Goal: Use online tool/utility: Utilize a website feature to perform a specific function

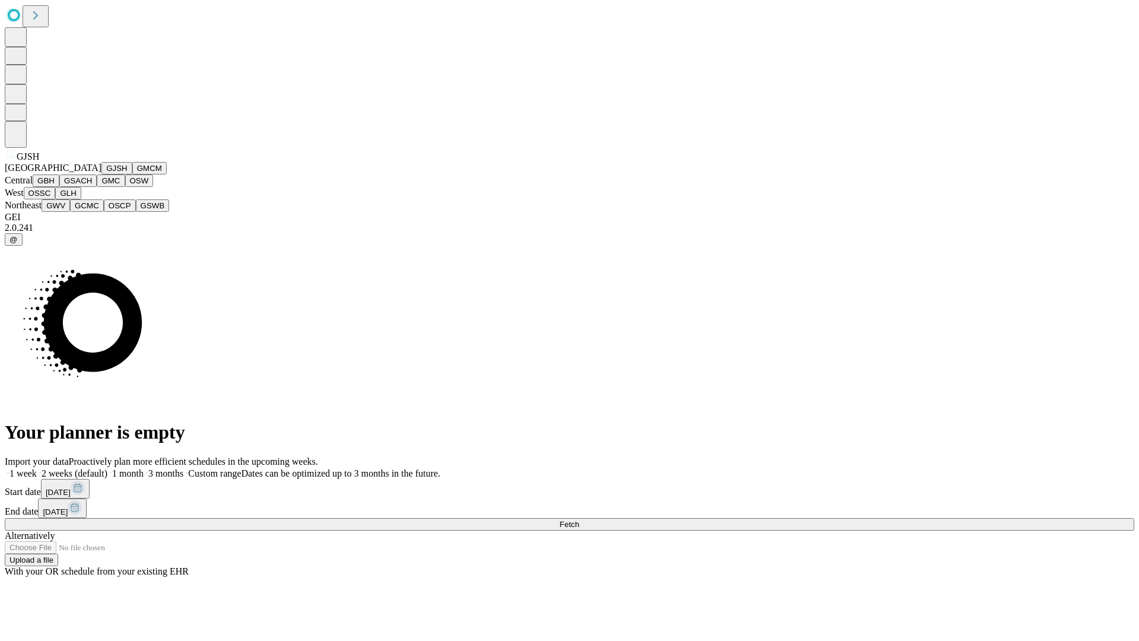
click at [101, 174] on button "GJSH" at bounding box center [116, 168] width 31 height 12
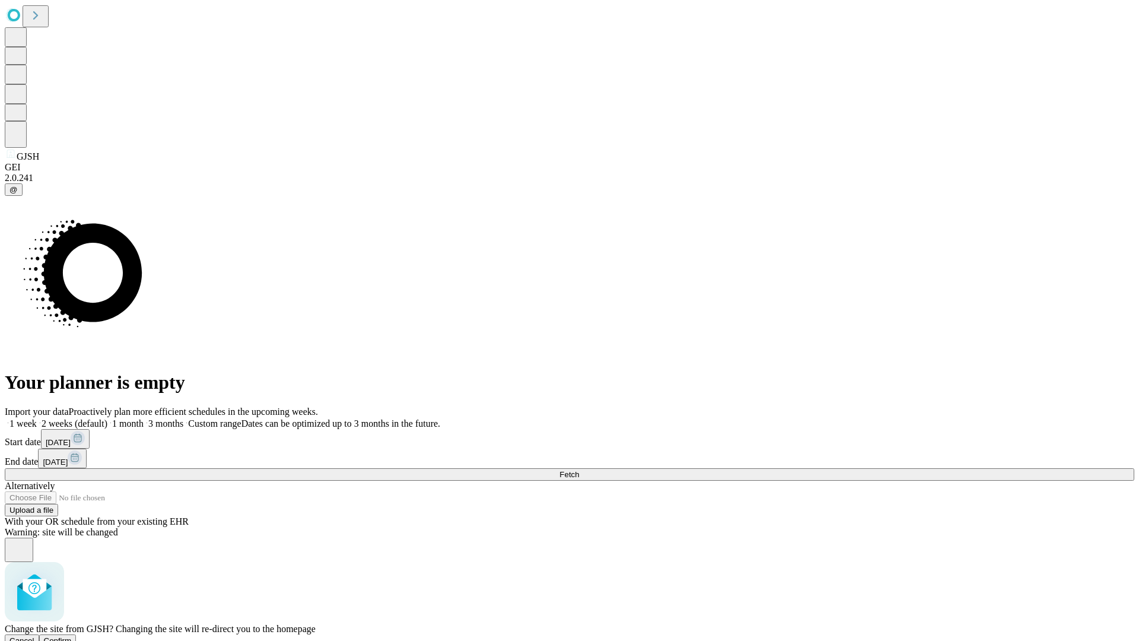
click at [72, 636] on span "Confirm" at bounding box center [58, 640] width 28 height 9
click at [144, 418] on label "1 month" at bounding box center [125, 423] width 36 height 10
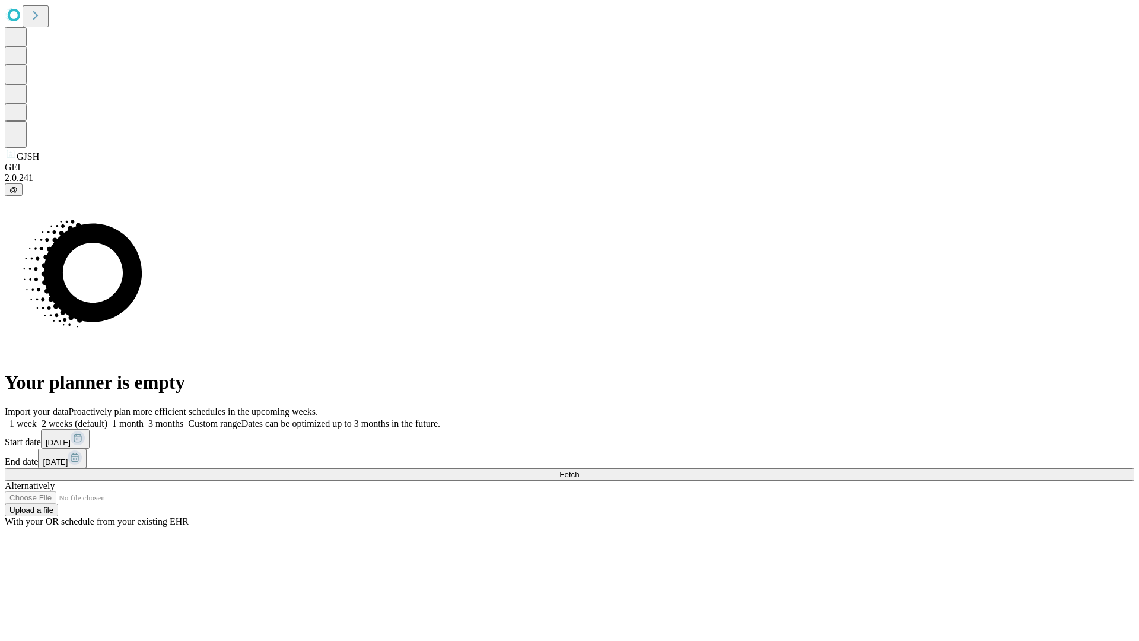
click at [579, 470] on span "Fetch" at bounding box center [570, 474] width 20 height 9
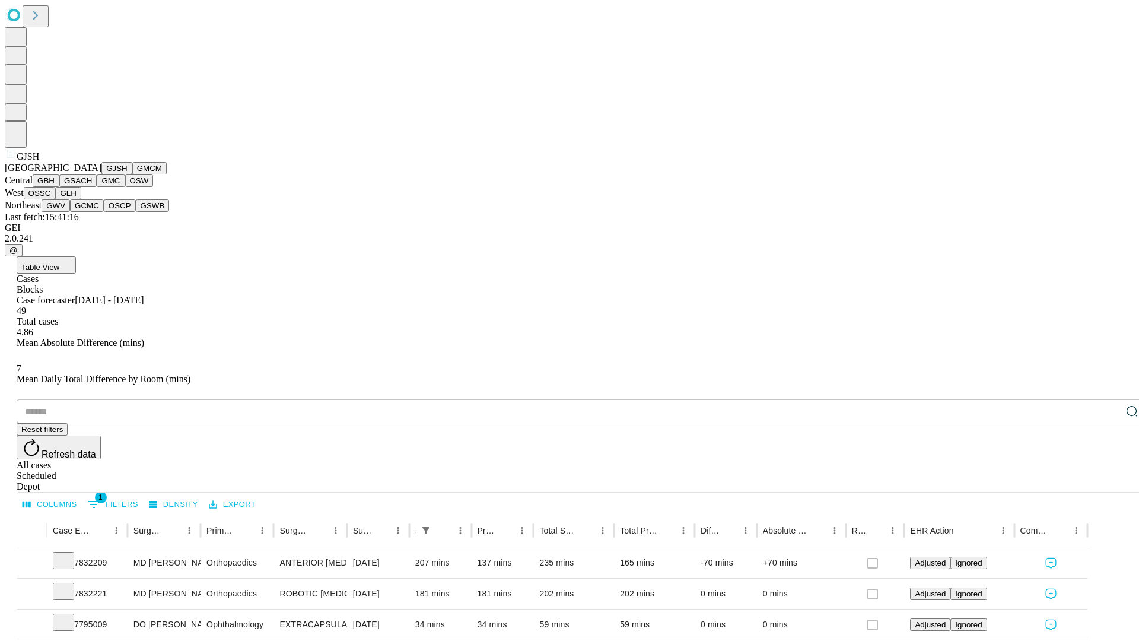
click at [132, 174] on button "GMCM" at bounding box center [149, 168] width 34 height 12
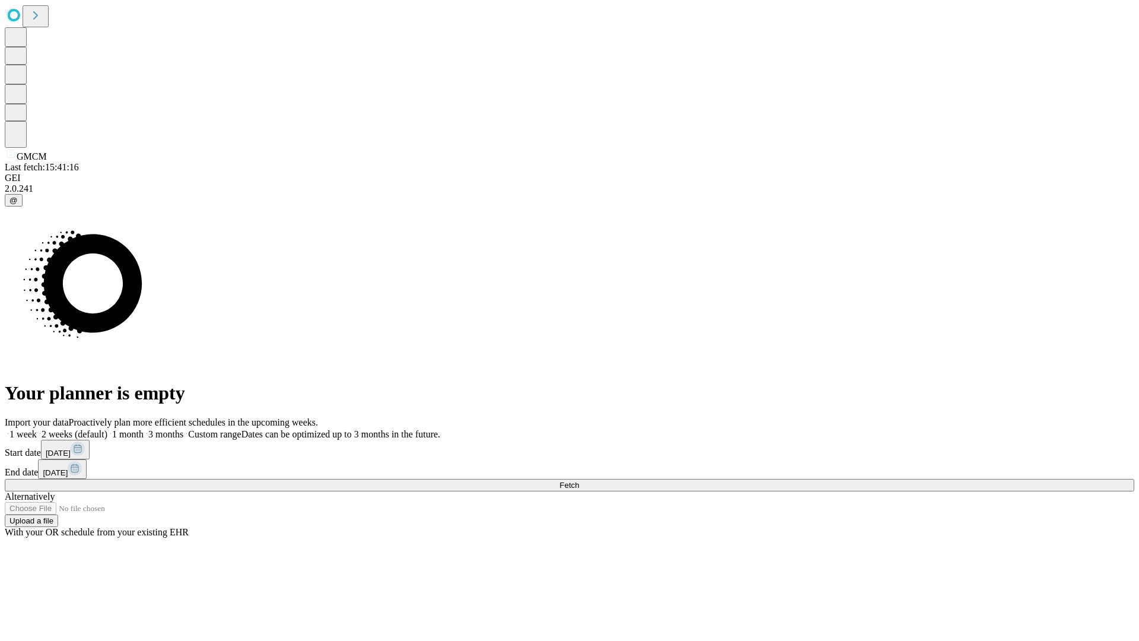
click at [144, 429] on label "1 month" at bounding box center [125, 434] width 36 height 10
click at [579, 481] on span "Fetch" at bounding box center [570, 485] width 20 height 9
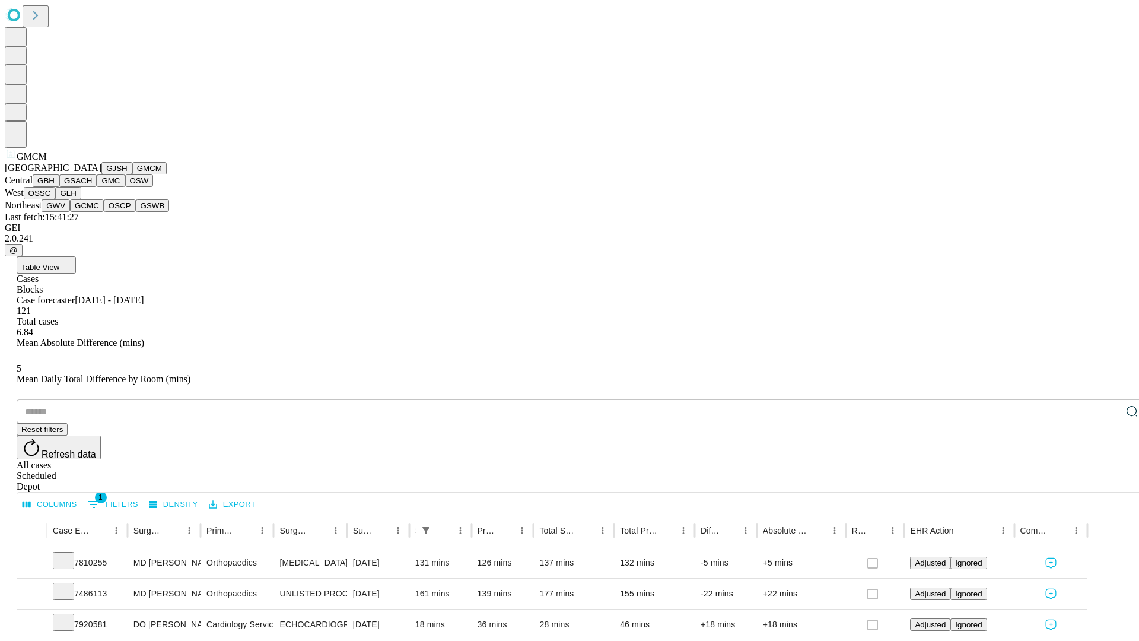
click at [59, 187] on button "GBH" at bounding box center [46, 180] width 27 height 12
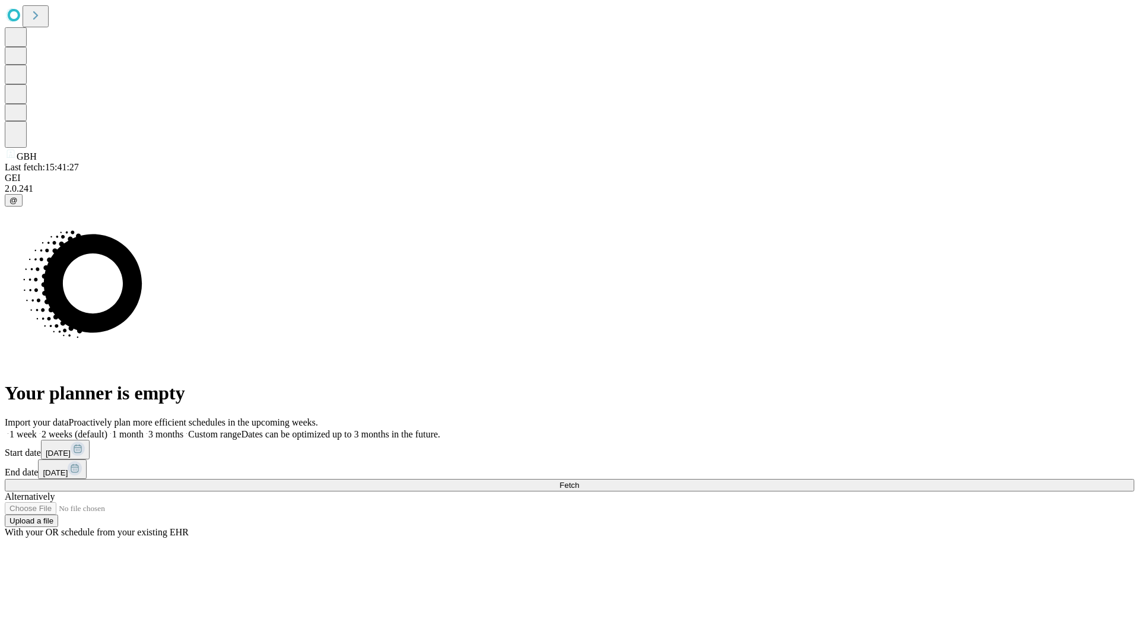
click at [144, 429] on label "1 month" at bounding box center [125, 434] width 36 height 10
click at [579, 481] on span "Fetch" at bounding box center [570, 485] width 20 height 9
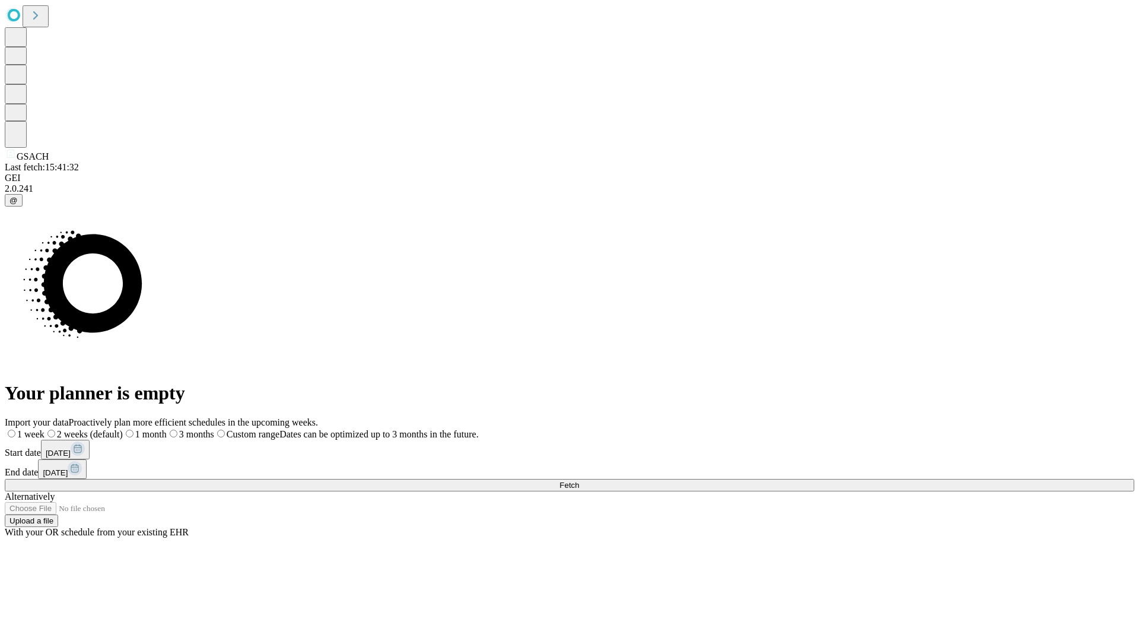
click at [579, 481] on span "Fetch" at bounding box center [570, 485] width 20 height 9
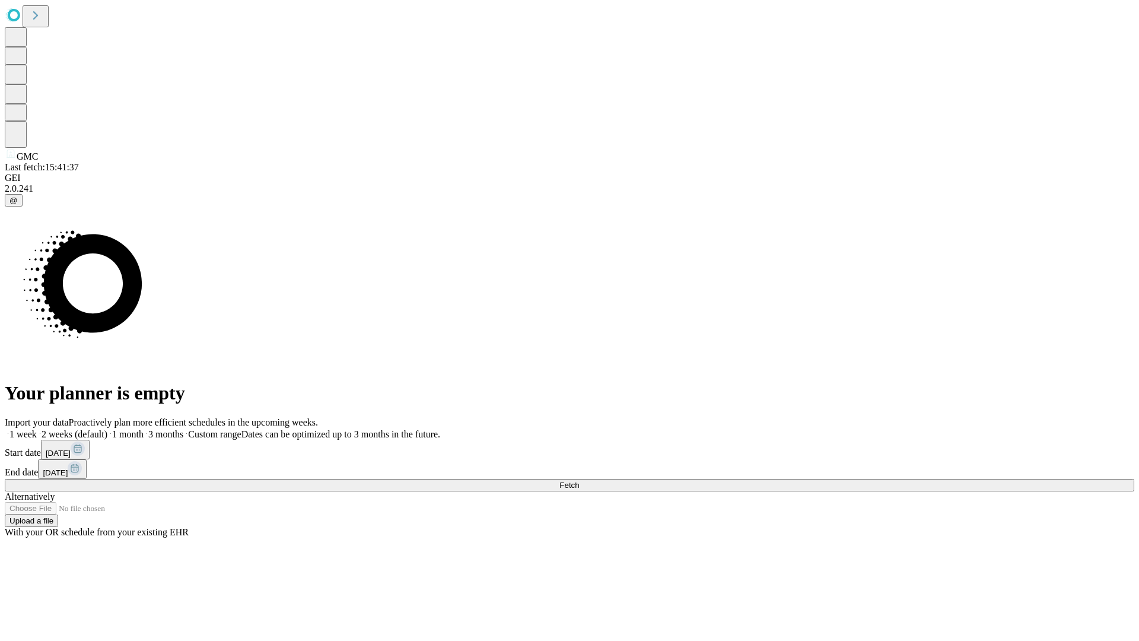
click at [144, 429] on label "1 month" at bounding box center [125, 434] width 36 height 10
click at [579, 481] on span "Fetch" at bounding box center [570, 485] width 20 height 9
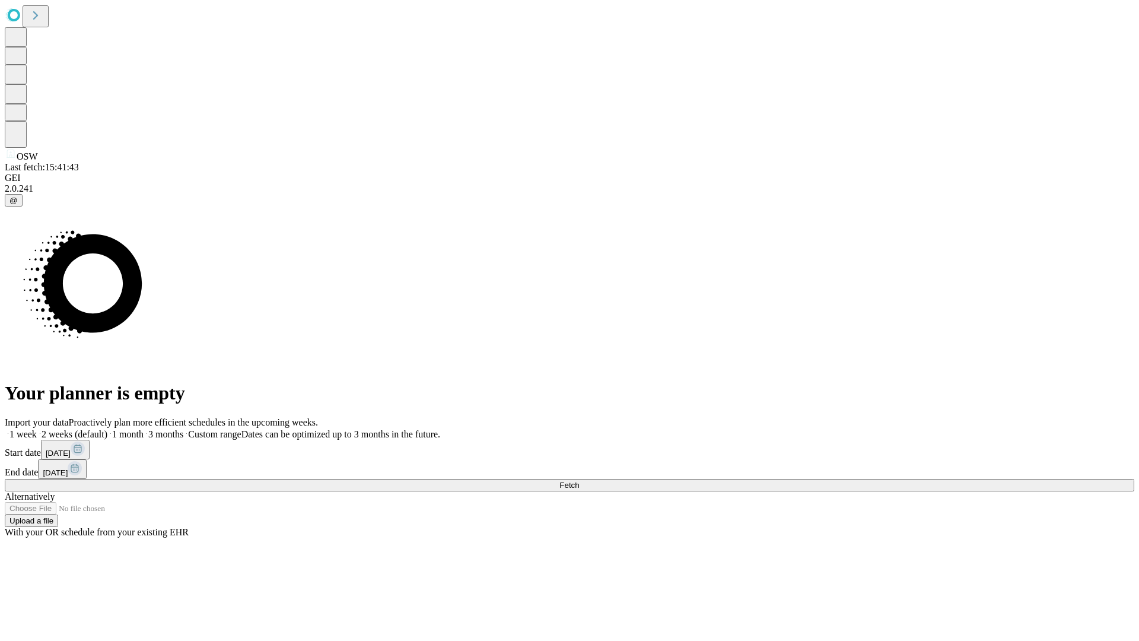
click at [144, 429] on label "1 month" at bounding box center [125, 434] width 36 height 10
click at [579, 481] on span "Fetch" at bounding box center [570, 485] width 20 height 9
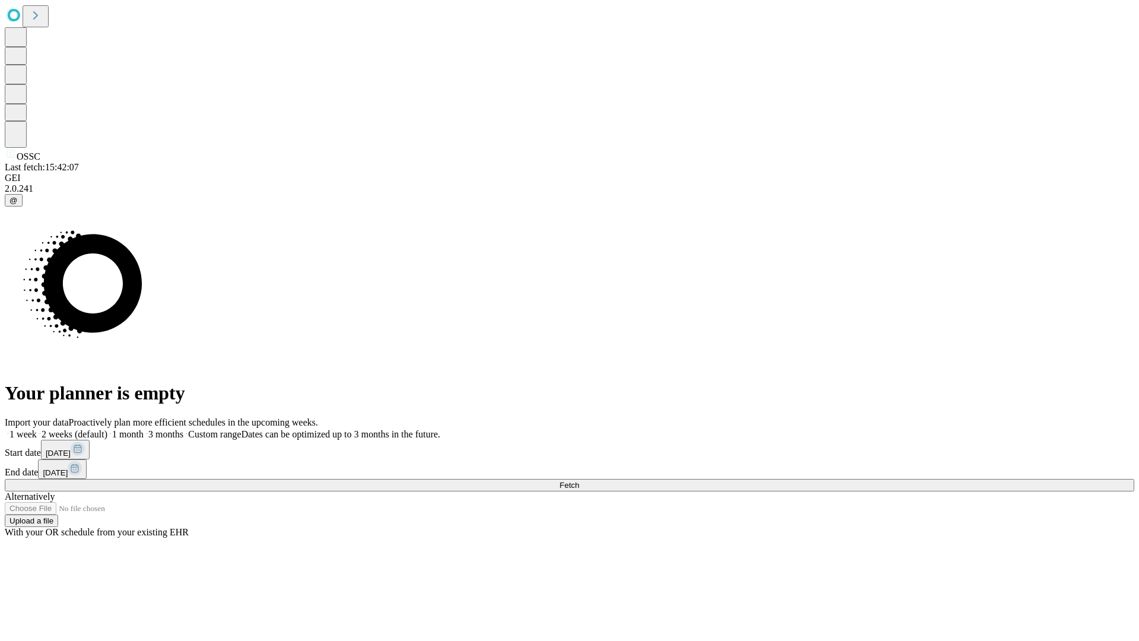
click at [144, 429] on label "1 month" at bounding box center [125, 434] width 36 height 10
click at [579, 481] on span "Fetch" at bounding box center [570, 485] width 20 height 9
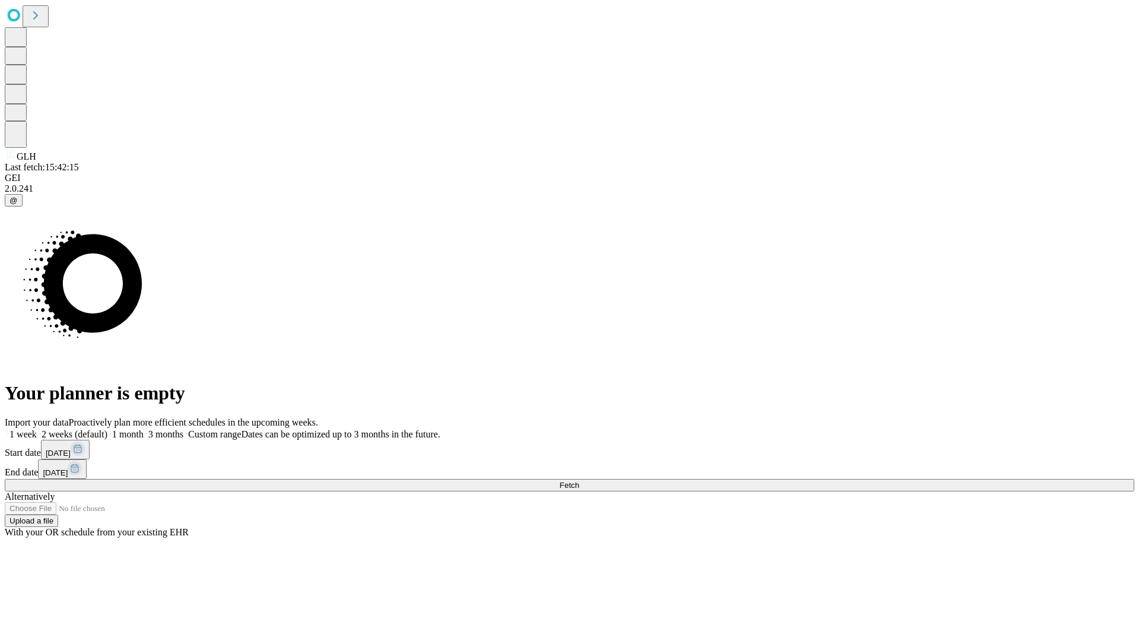
click at [579, 481] on span "Fetch" at bounding box center [570, 485] width 20 height 9
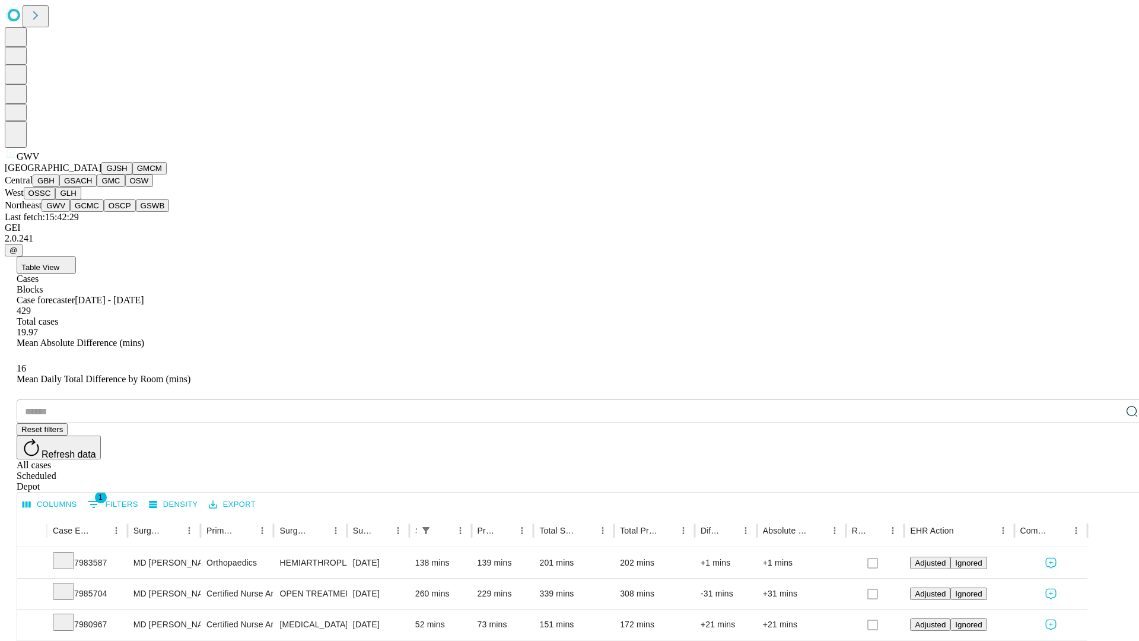
click at [92, 212] on button "GCMC" at bounding box center [87, 205] width 34 height 12
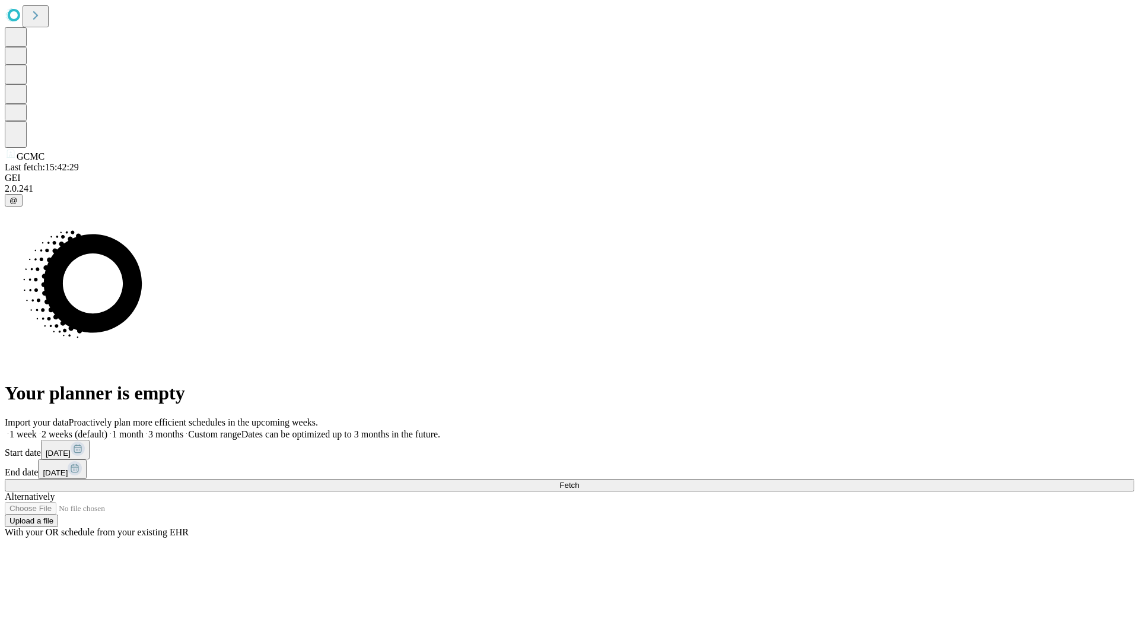
click at [144, 429] on label "1 month" at bounding box center [125, 434] width 36 height 10
click at [579, 481] on span "Fetch" at bounding box center [570, 485] width 20 height 9
